Goal: Information Seeking & Learning: Learn about a topic

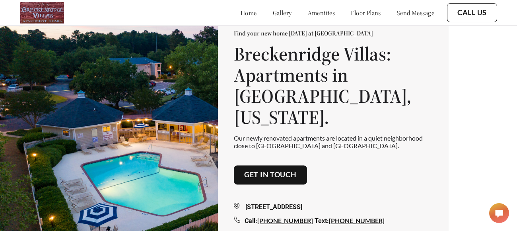
click at [359, 14] on link "floor plans" at bounding box center [366, 13] width 30 height 8
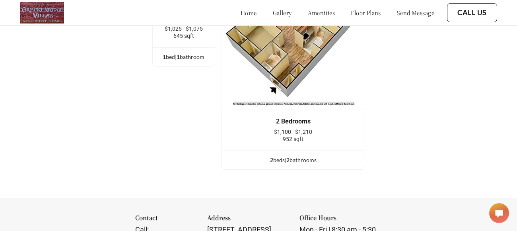
scroll to position [1058, 0]
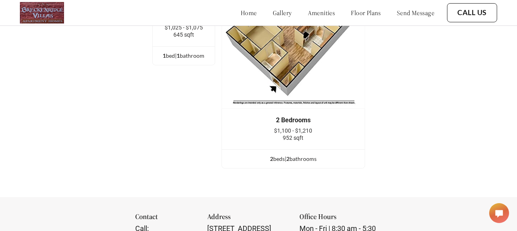
click at [290, 127] on span "$1,100 - $1,210" at bounding box center [293, 130] width 38 height 6
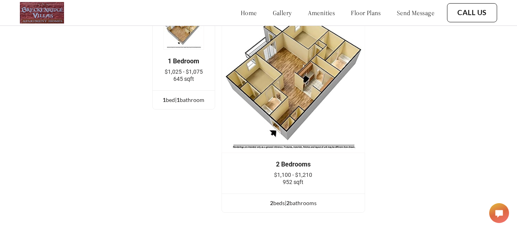
scroll to position [956, 0]
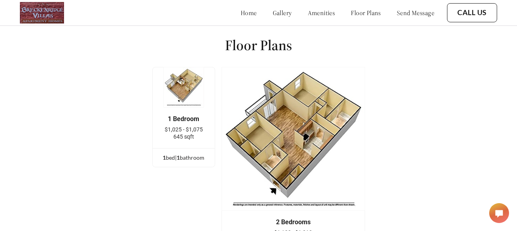
click at [178, 107] on div "1 Bedroom $1,025 - $1,075 645 sqft" at bounding box center [184, 127] width 62 height 41
click at [290, 125] on img at bounding box center [294, 139] width 144 height 144
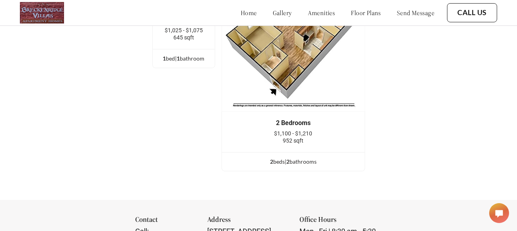
scroll to position [1060, 0]
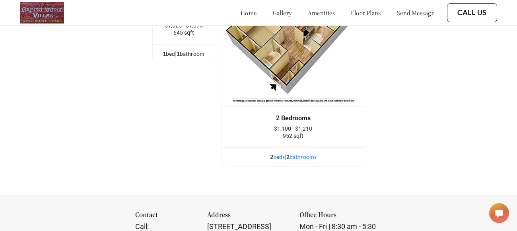
click at [298, 152] on div "2 bed s | 2 bathroom s" at bounding box center [293, 156] width 143 height 9
click at [276, 152] on div "2 bed s | 2 bathroom s" at bounding box center [293, 156] width 143 height 9
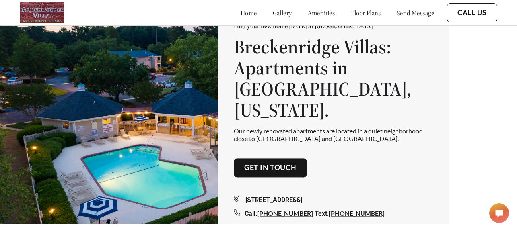
scroll to position [0, 0]
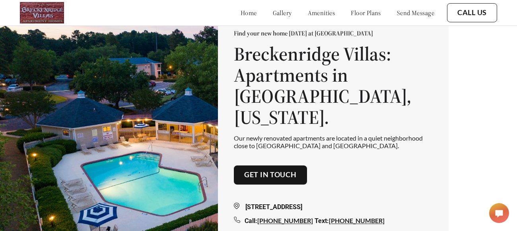
click at [308, 11] on link "amenities" at bounding box center [321, 13] width 27 height 8
